Goal: Find specific page/section: Find specific page/section

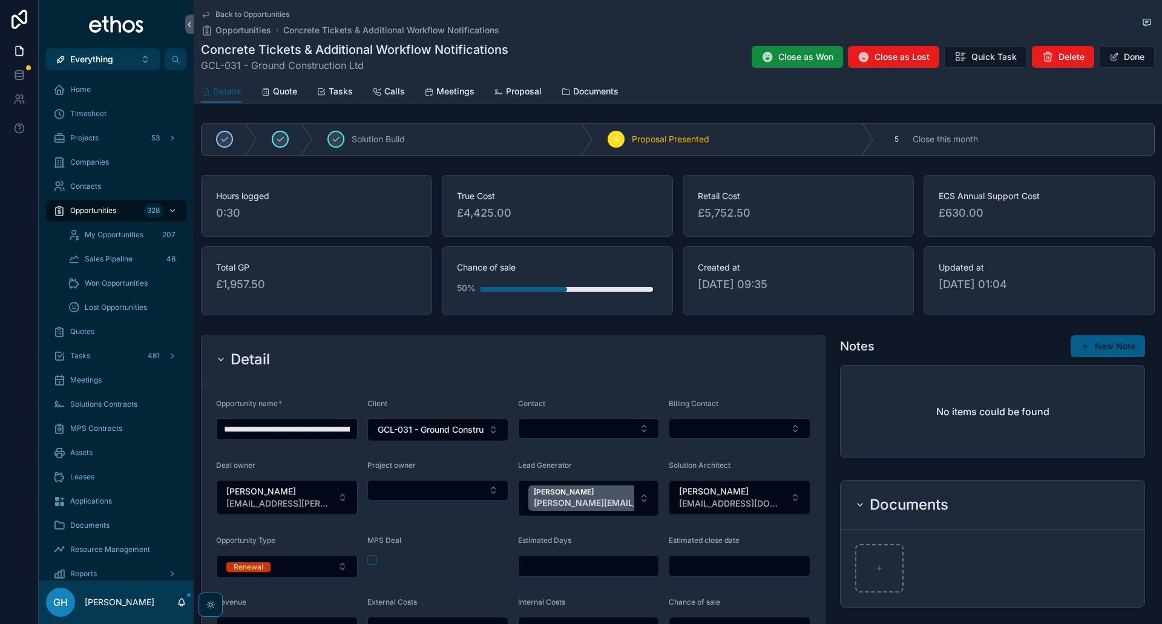
click at [89, 334] on span "Quotes" at bounding box center [82, 332] width 24 height 10
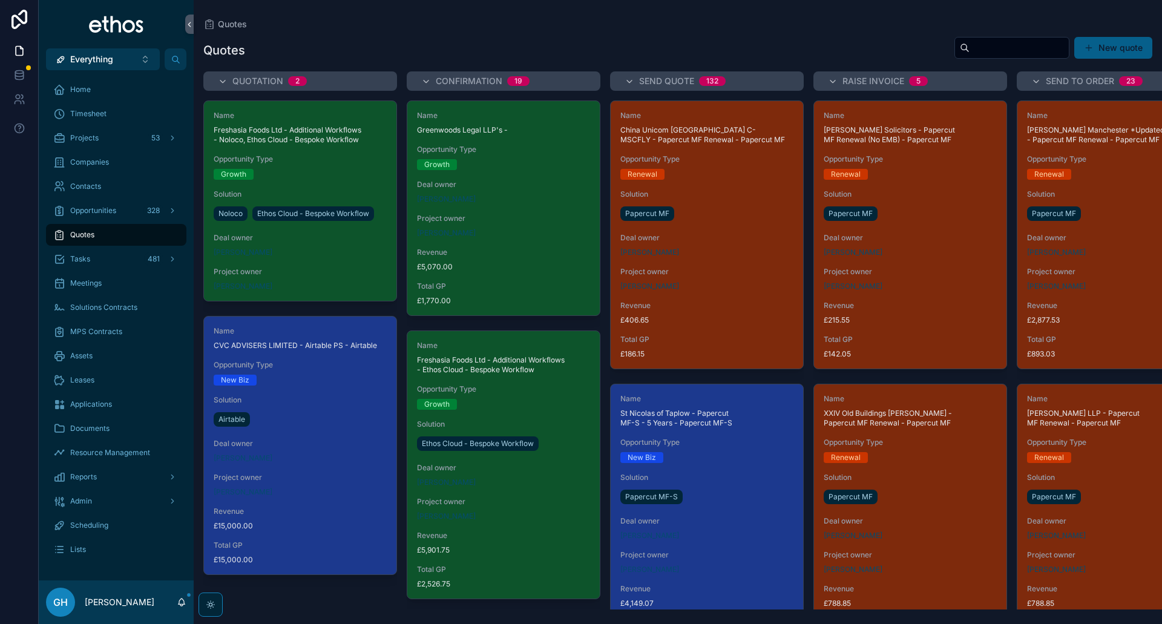
click at [991, 44] on input "scrollable content" at bounding box center [1019, 47] width 99 height 17
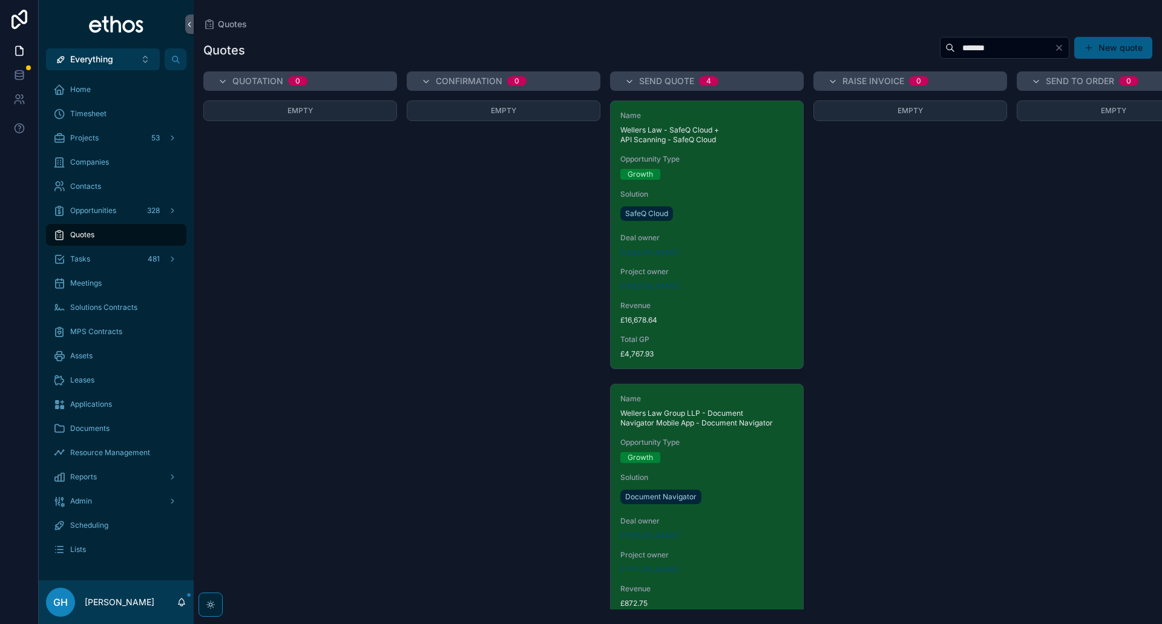
type input "*******"
click at [703, 182] on div "Name Wellers Law - SafeQ Cloud + API Scanning - SafeQ Cloud Opportunity Type Gr…" at bounding box center [707, 235] width 193 height 268
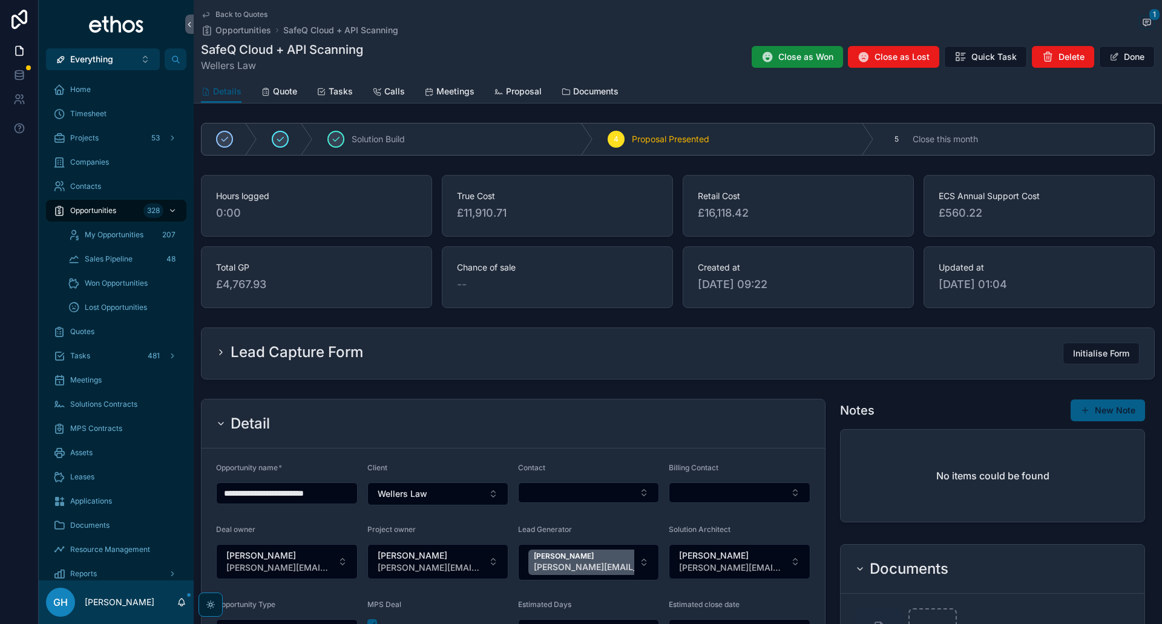
click at [286, 94] on span "Quote" at bounding box center [285, 91] width 24 height 12
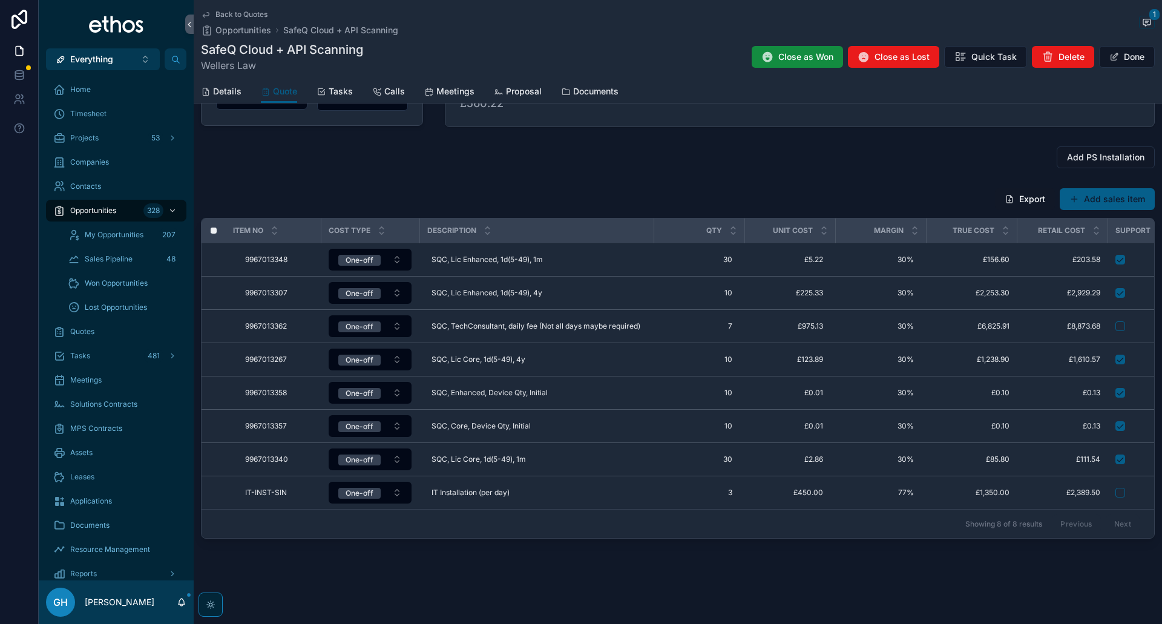
scroll to position [182, 0]
